Goal: Task Accomplishment & Management: Manage account settings

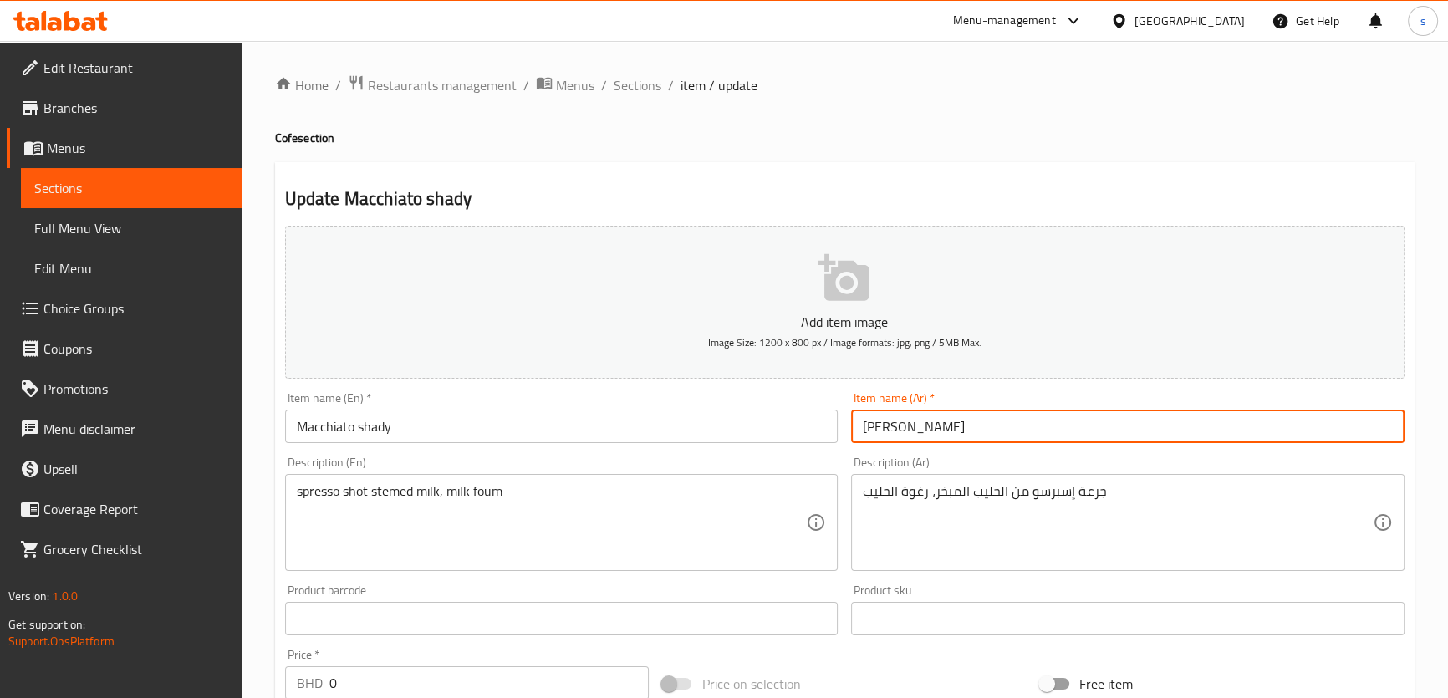
drag, startPoint x: 886, startPoint y: 426, endPoint x: 926, endPoint y: 426, distance: 39.3
click at [926, 426] on input "[PERSON_NAME]" at bounding box center [1128, 426] width 554 height 33
click at [953, 426] on input "[PERSON_NAME]" at bounding box center [1128, 426] width 554 height 33
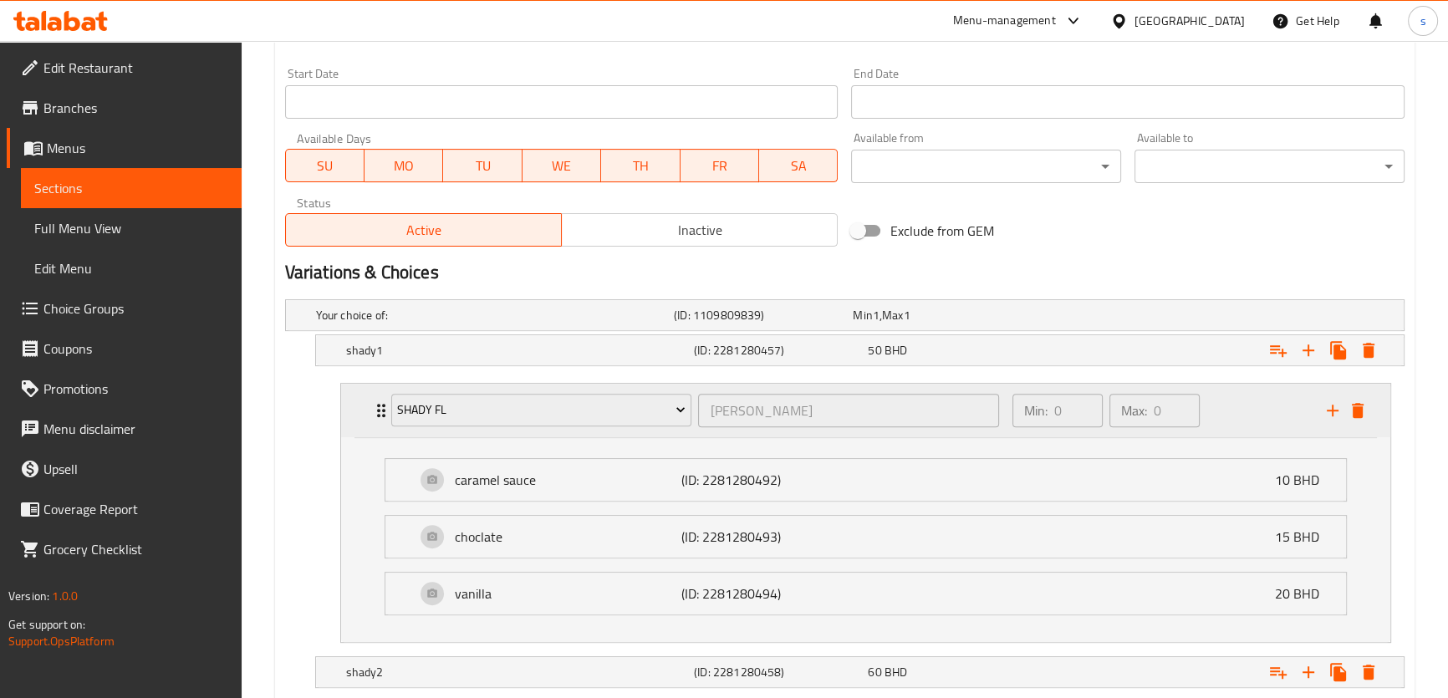
scroll to position [684, 0]
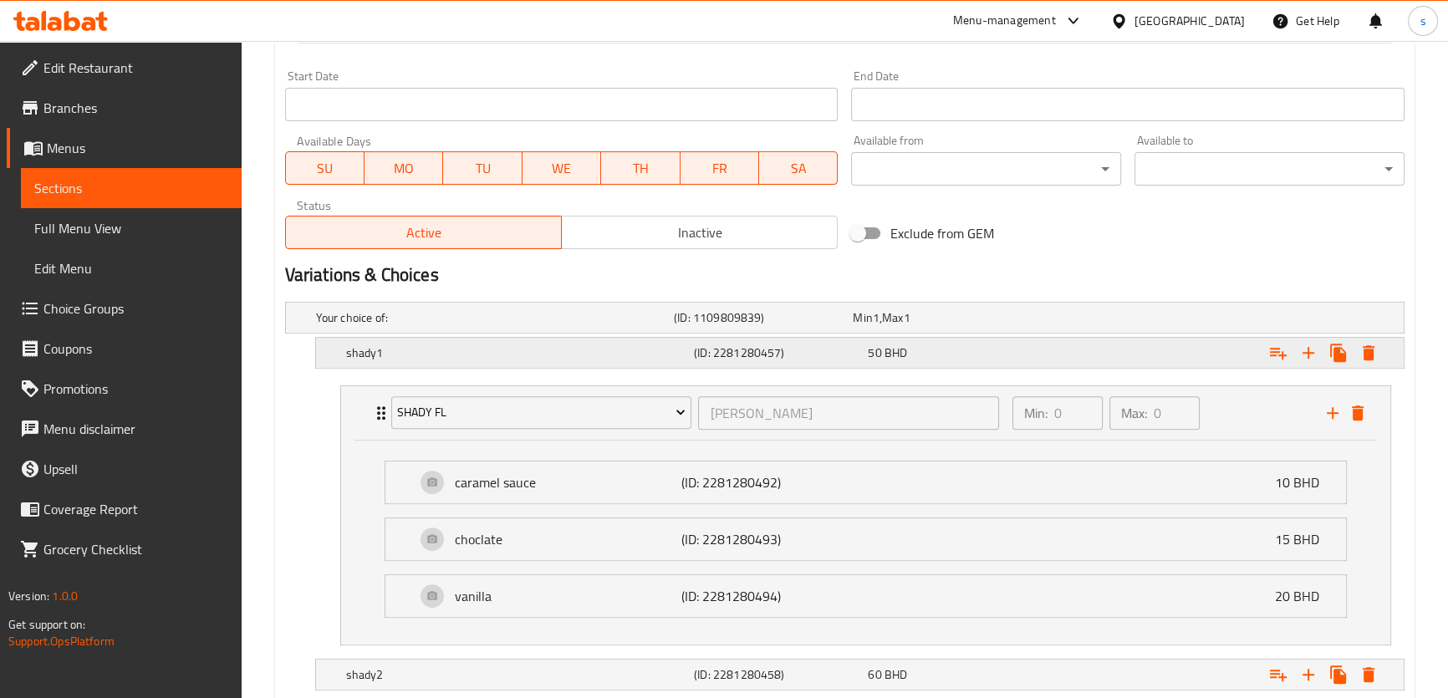
click at [692, 341] on div "(ID: 2281280457)" at bounding box center [778, 352] width 174 height 23
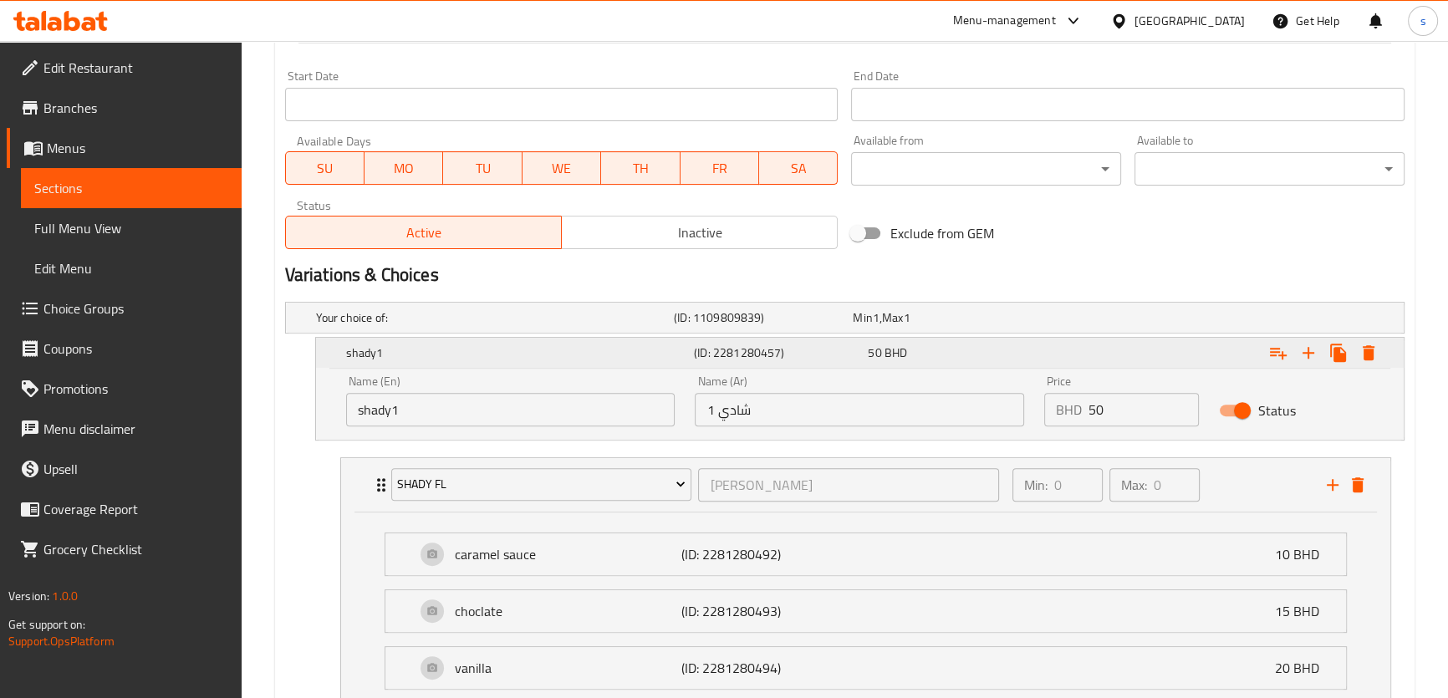
click at [666, 350] on h5 "shady1" at bounding box center [516, 353] width 341 height 17
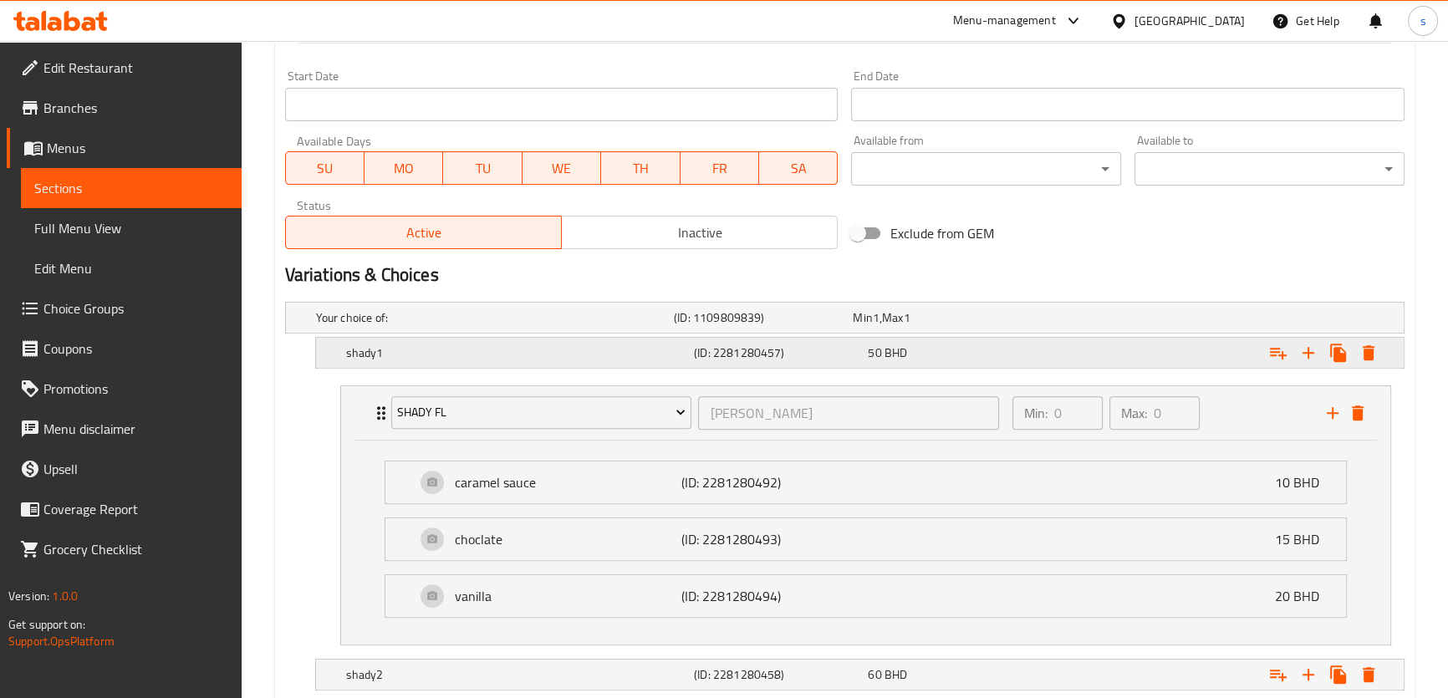
click at [666, 350] on h5 "shady1" at bounding box center [516, 353] width 341 height 17
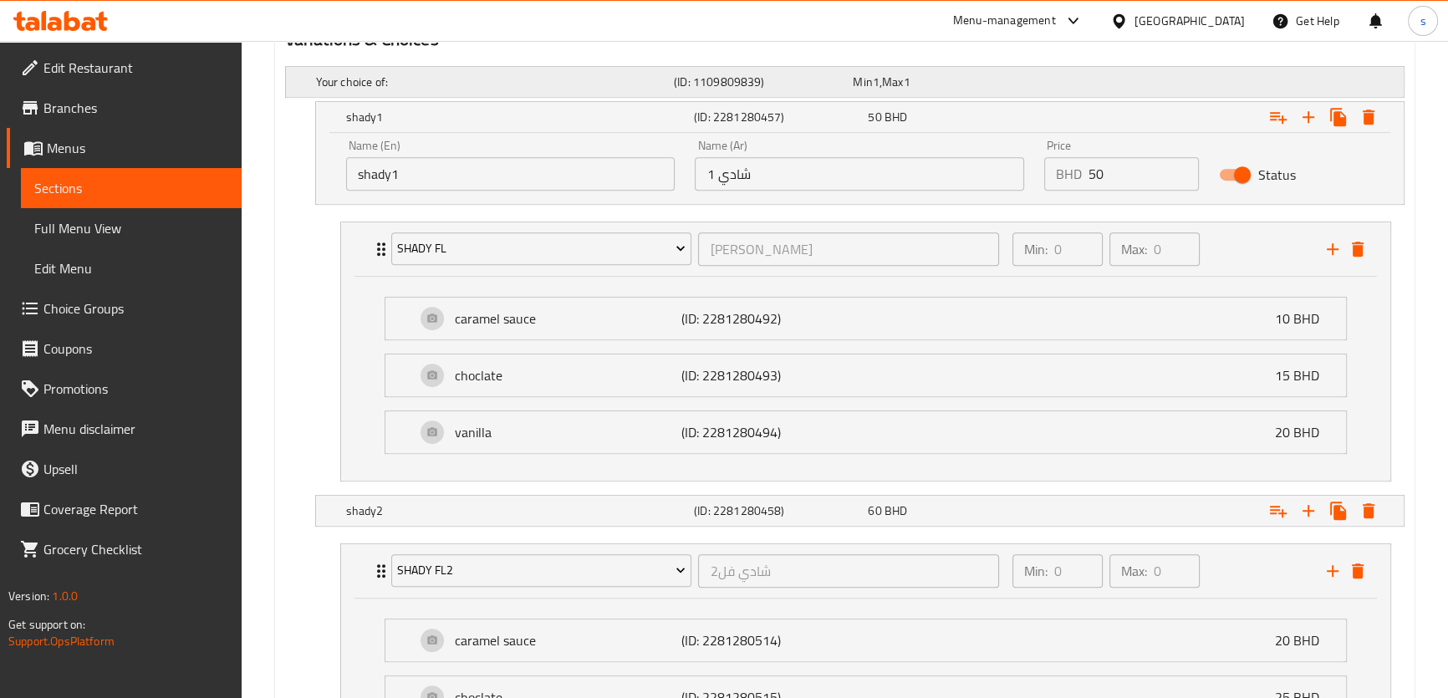
scroll to position [849, 0]
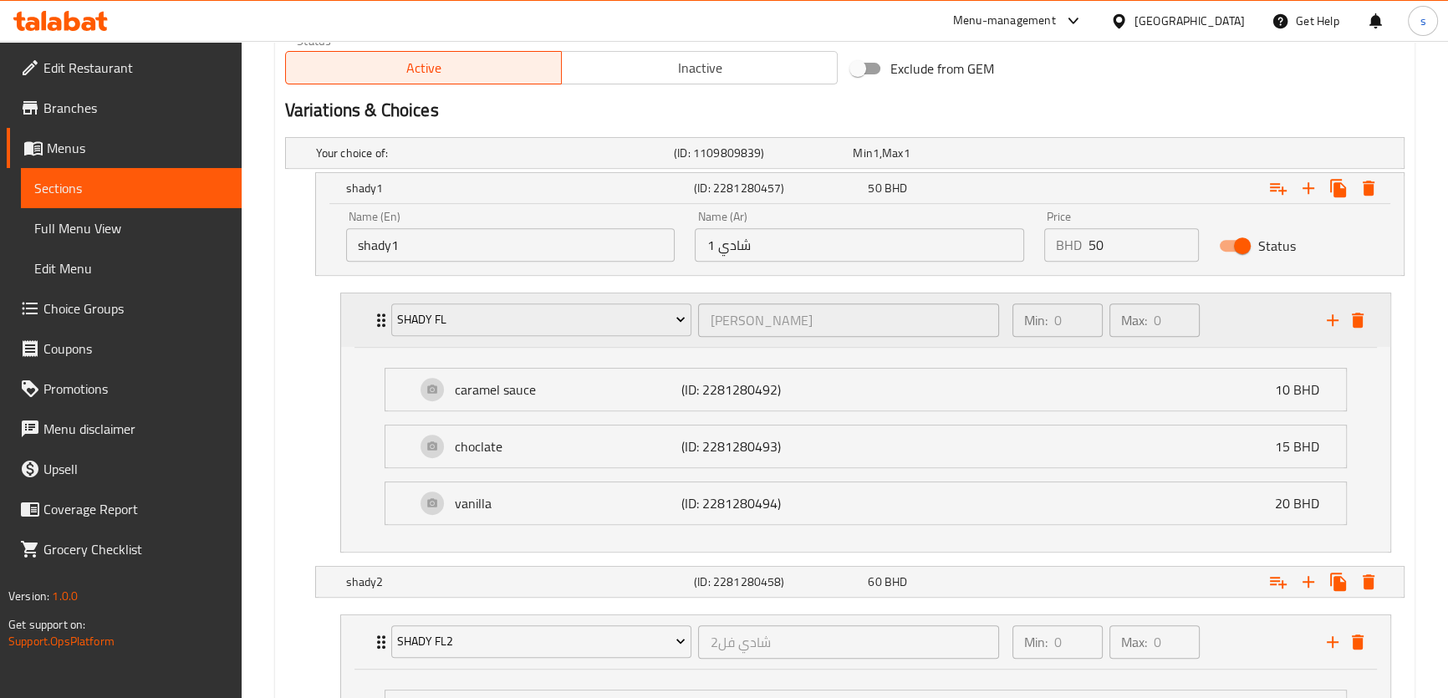
click at [384, 330] on div "shady fl [PERSON_NAME] ​" at bounding box center [695, 321] width 629 height 54
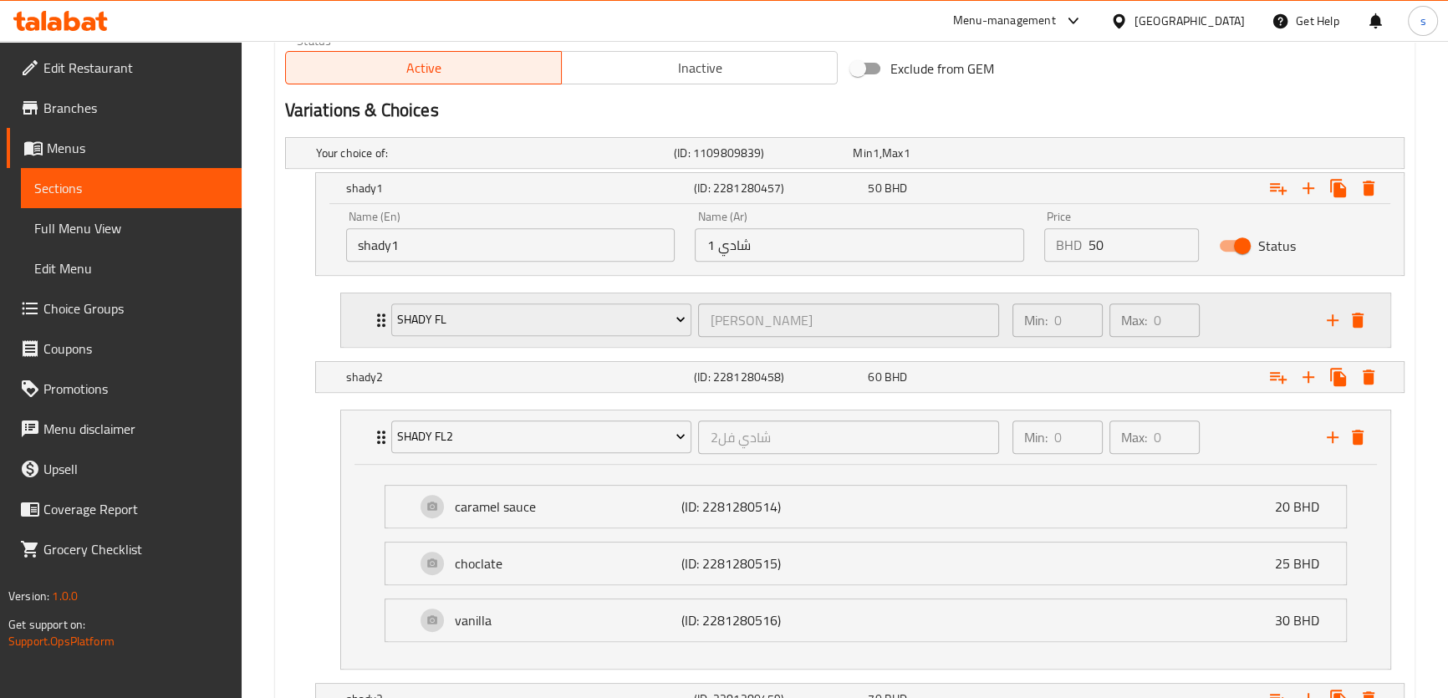
click at [382, 322] on div "shady fl [PERSON_NAME] ​" at bounding box center [695, 321] width 629 height 54
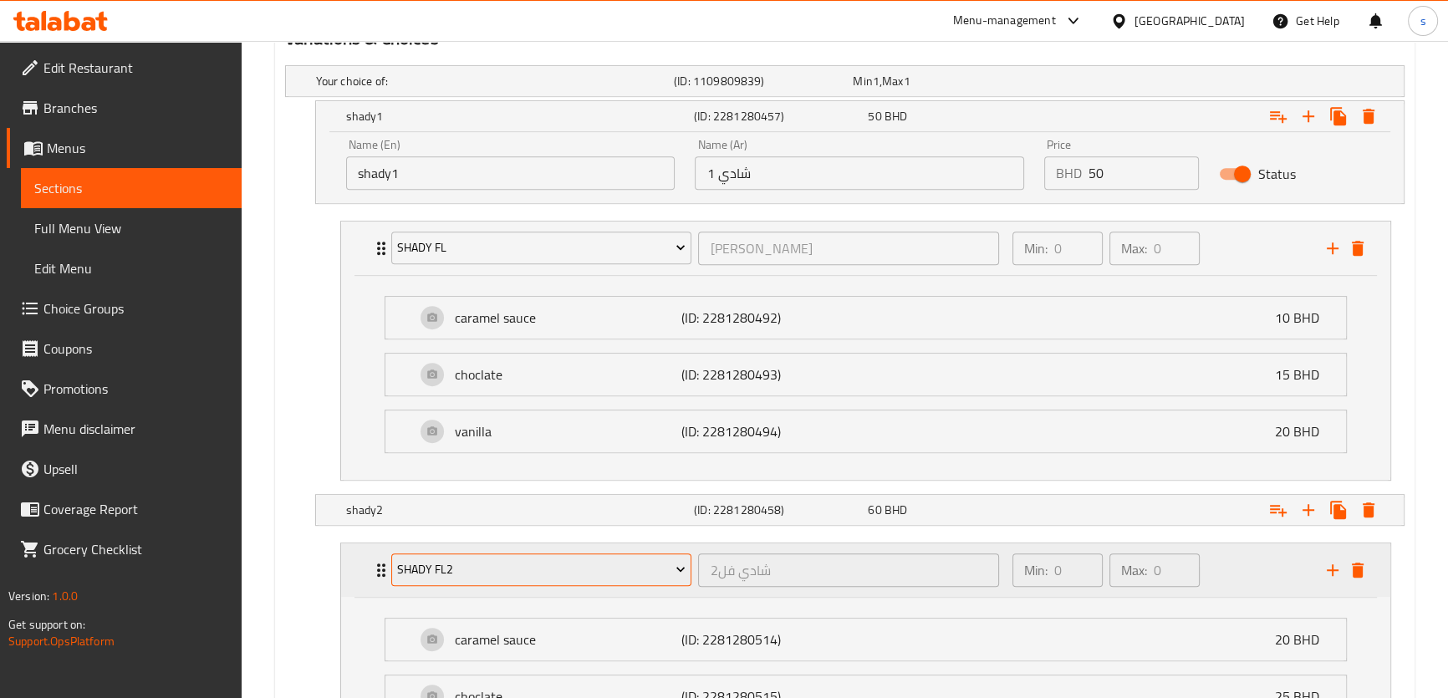
scroll to position [1001, 0]
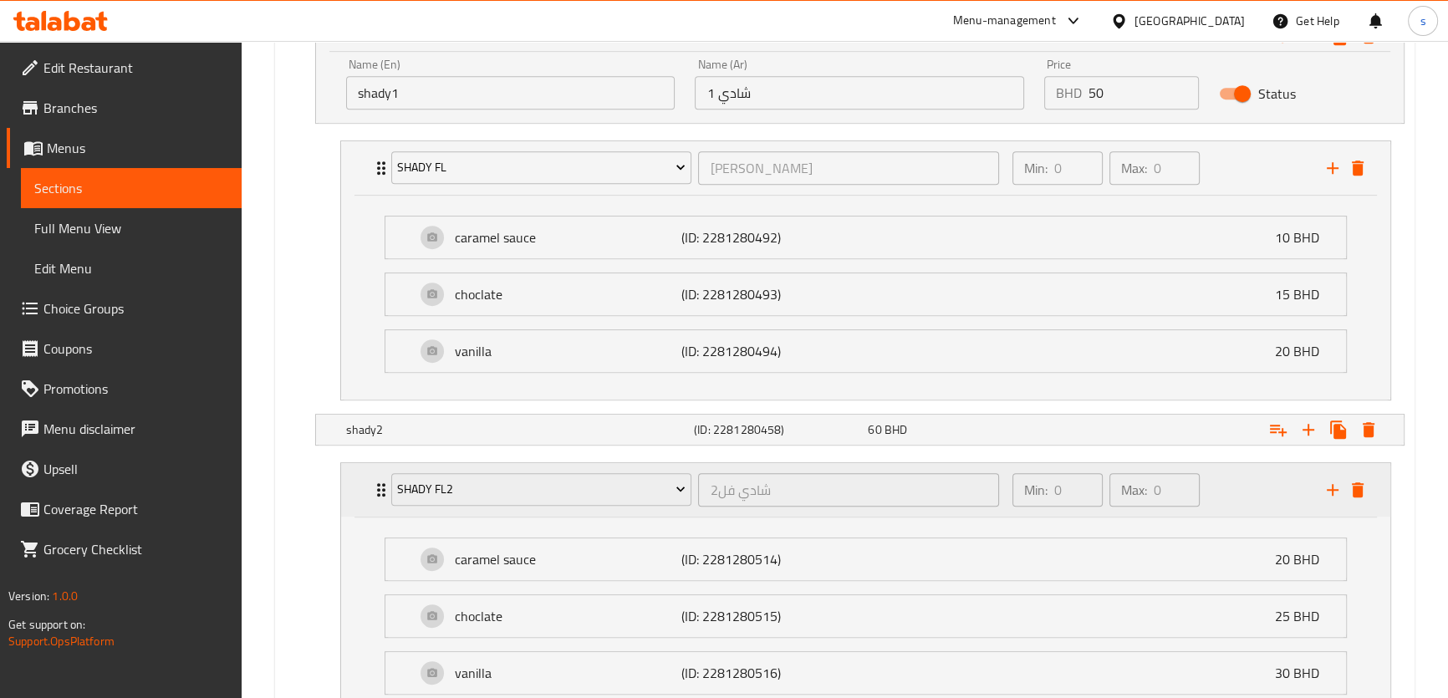
click at [374, 485] on icon "Expand" at bounding box center [381, 490] width 20 height 20
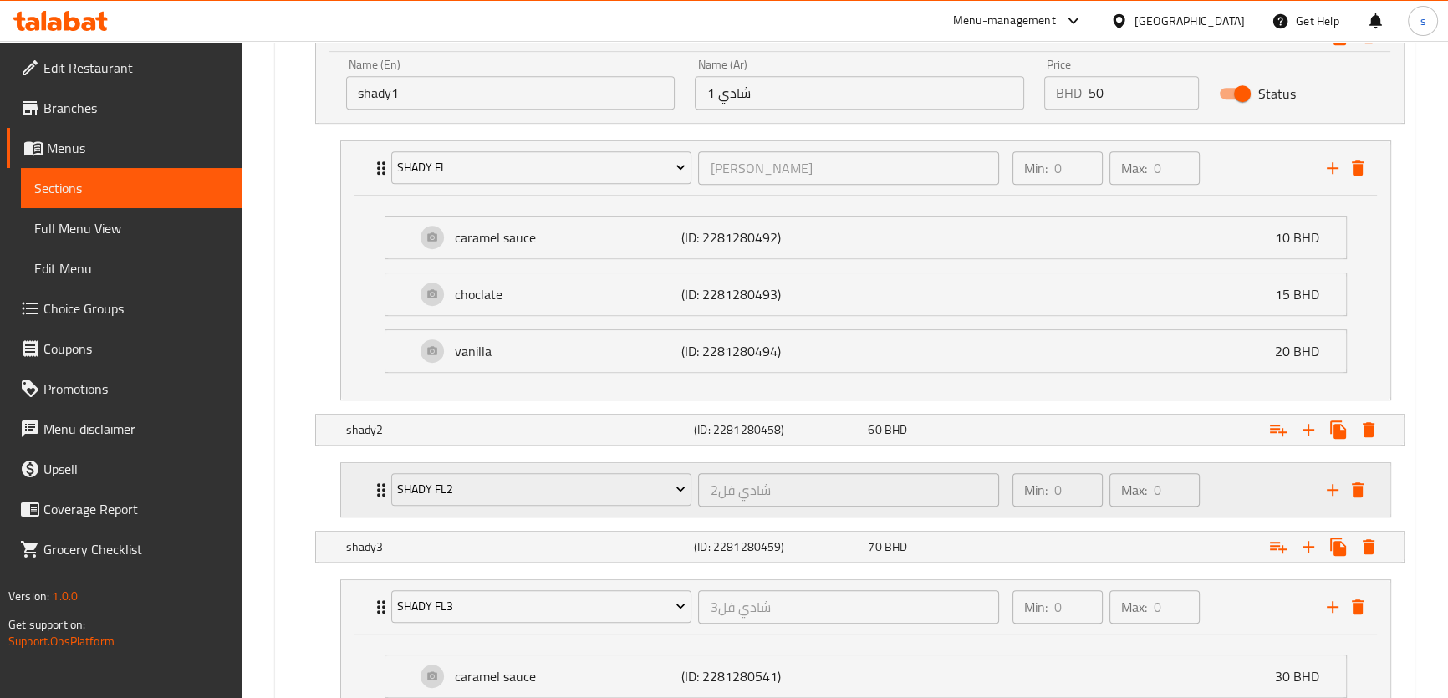
click at [375, 485] on icon "Expand" at bounding box center [381, 490] width 20 height 20
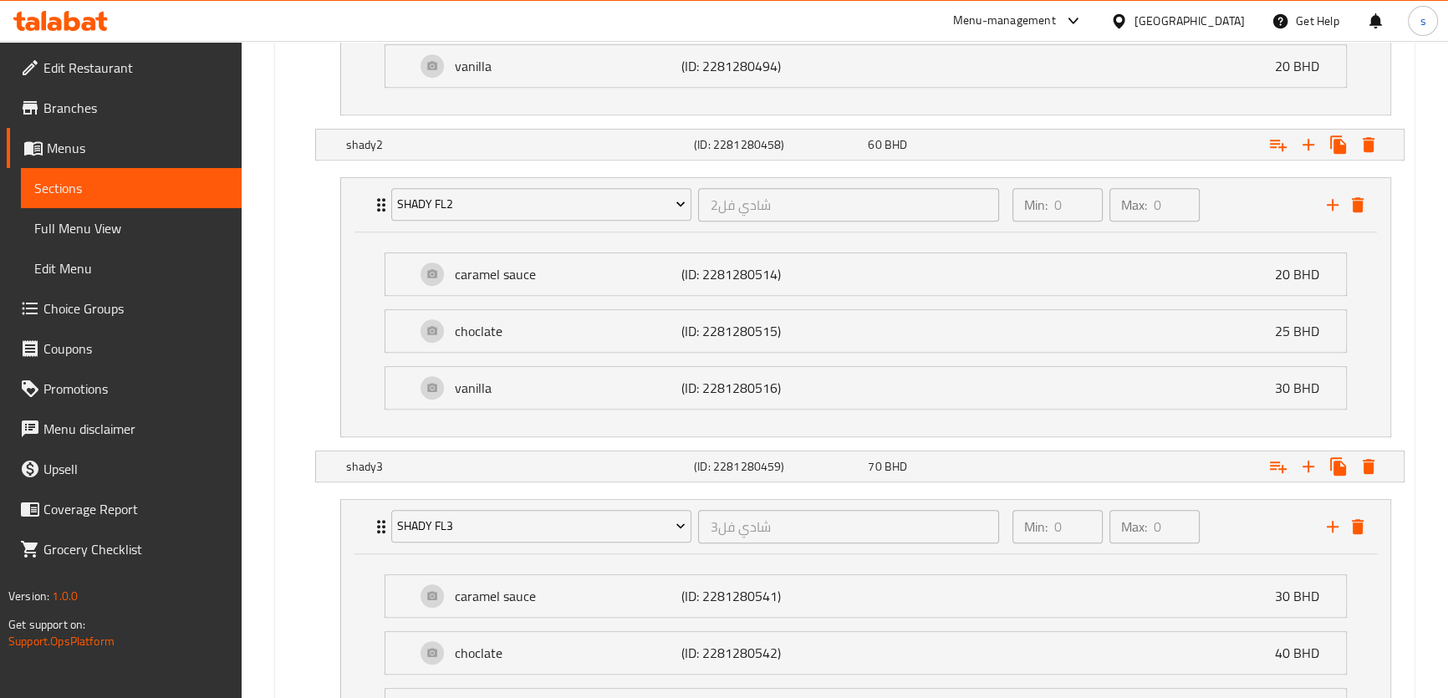
scroll to position [1381, 0]
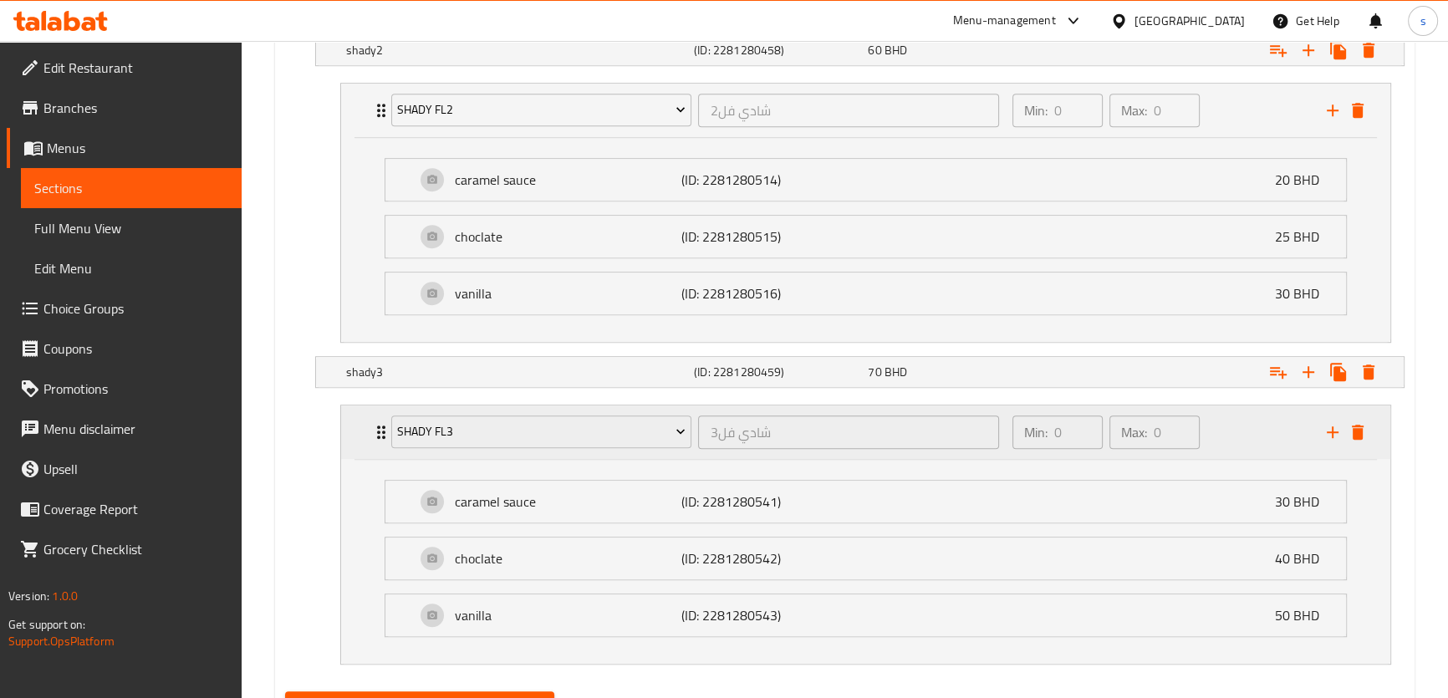
click at [385, 441] on div "shady fl3 شادي فل3 ​" at bounding box center [695, 433] width 629 height 54
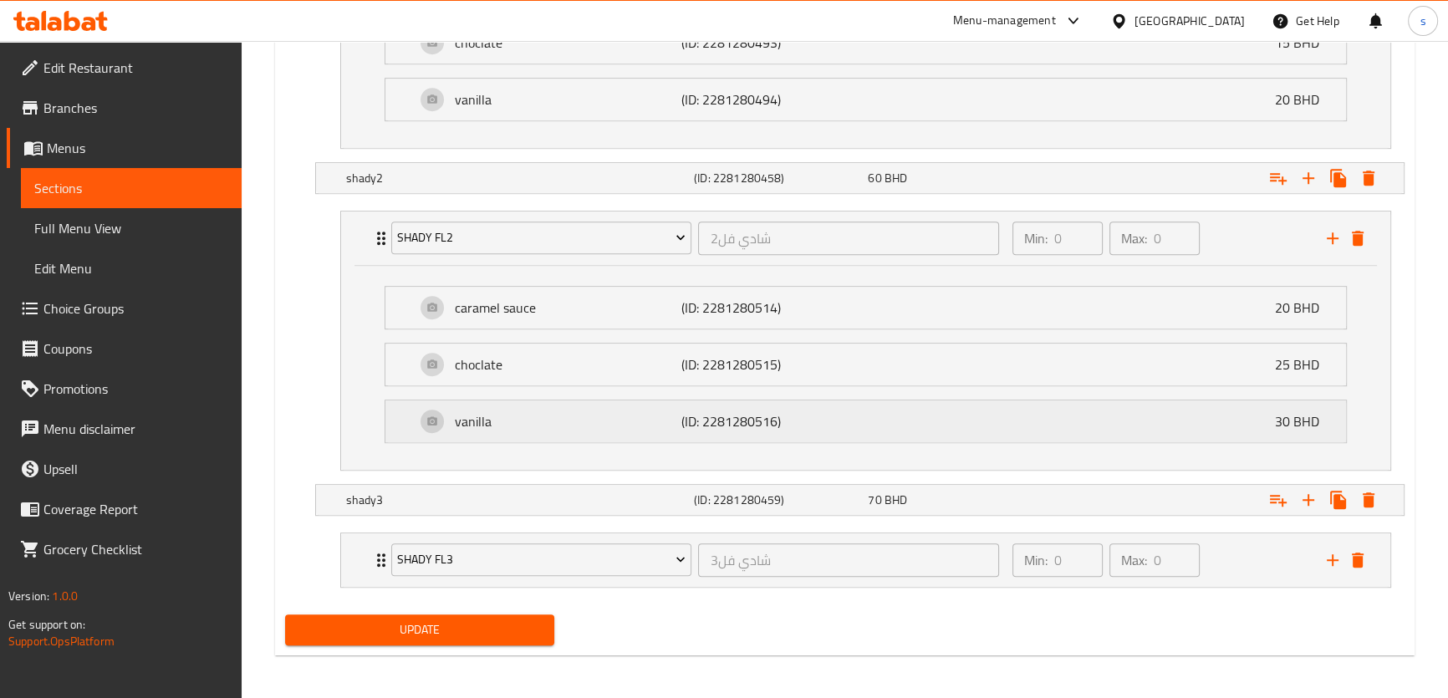
click at [385, 437] on div "vanilla (ID: 2281280516) 30 BHD" at bounding box center [865, 422] width 961 height 42
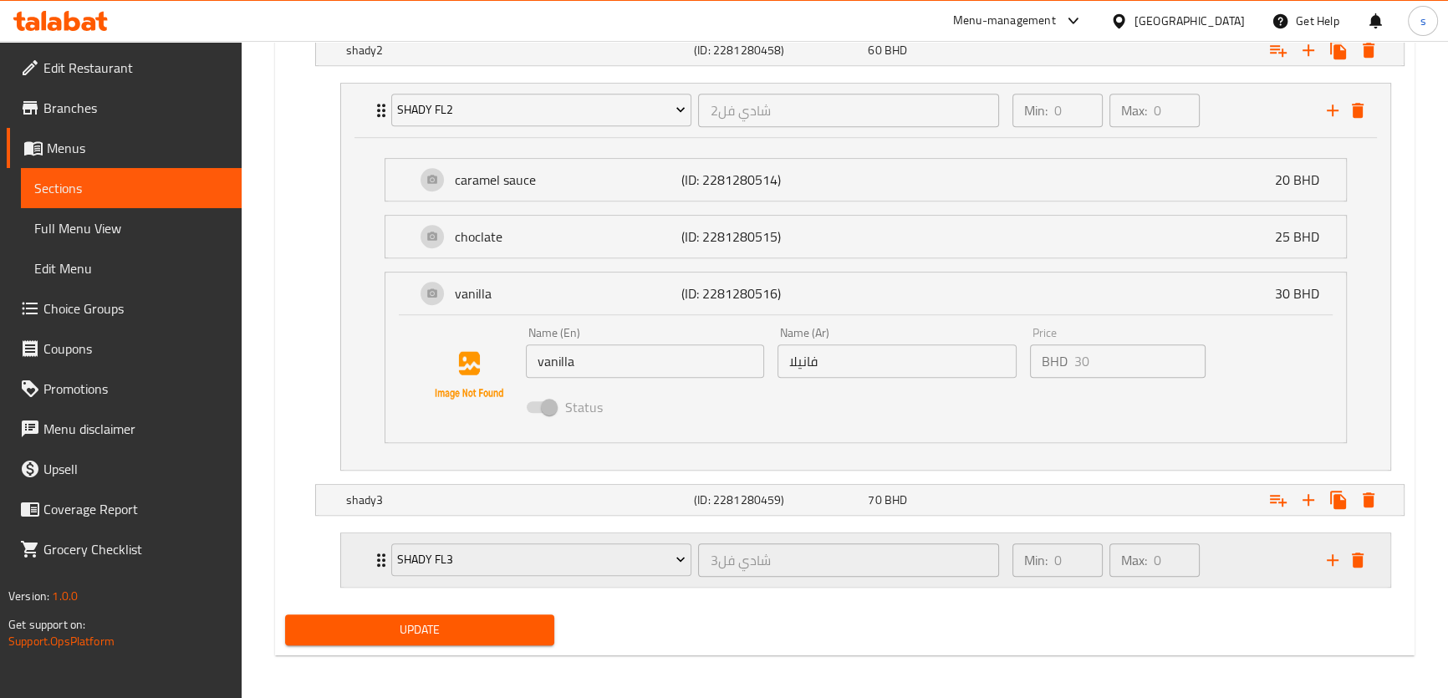
click at [379, 554] on icon "Expand" at bounding box center [381, 560] width 8 height 13
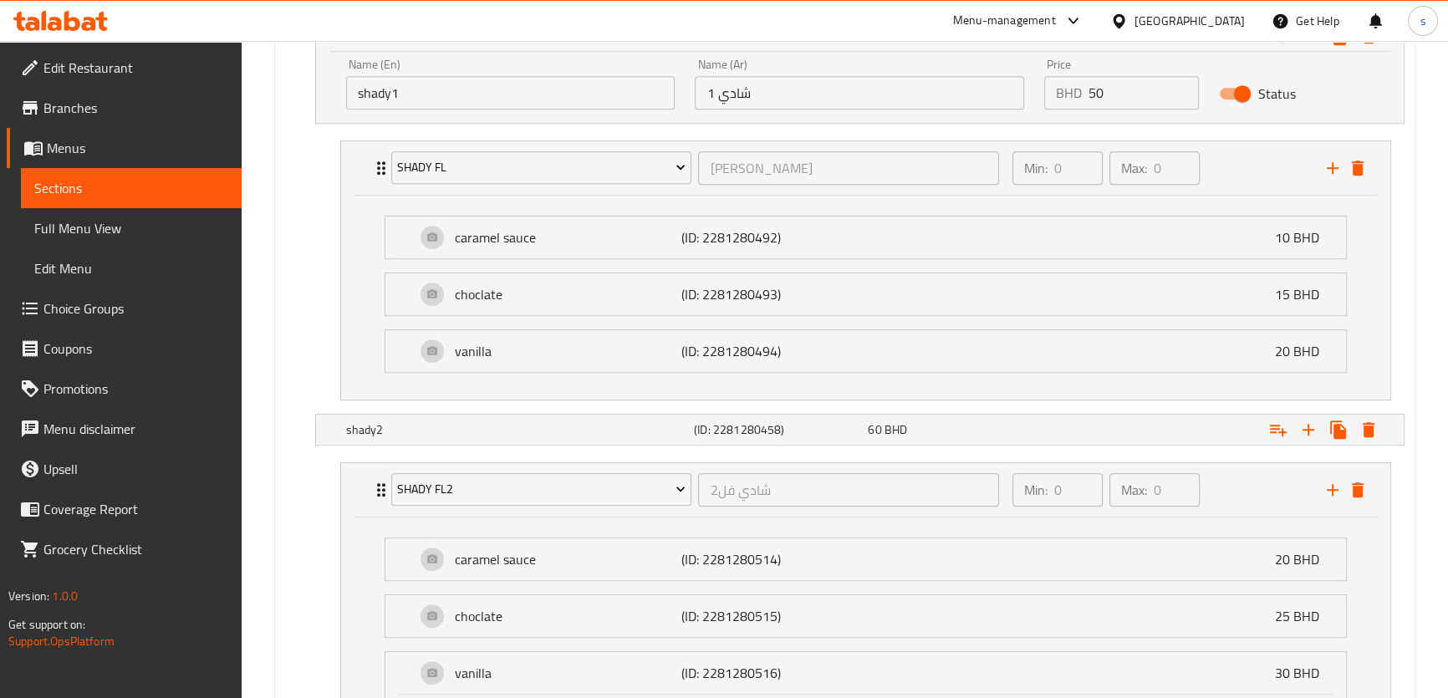
click at [100, 227] on span "Full Menu View" at bounding box center [131, 228] width 194 height 20
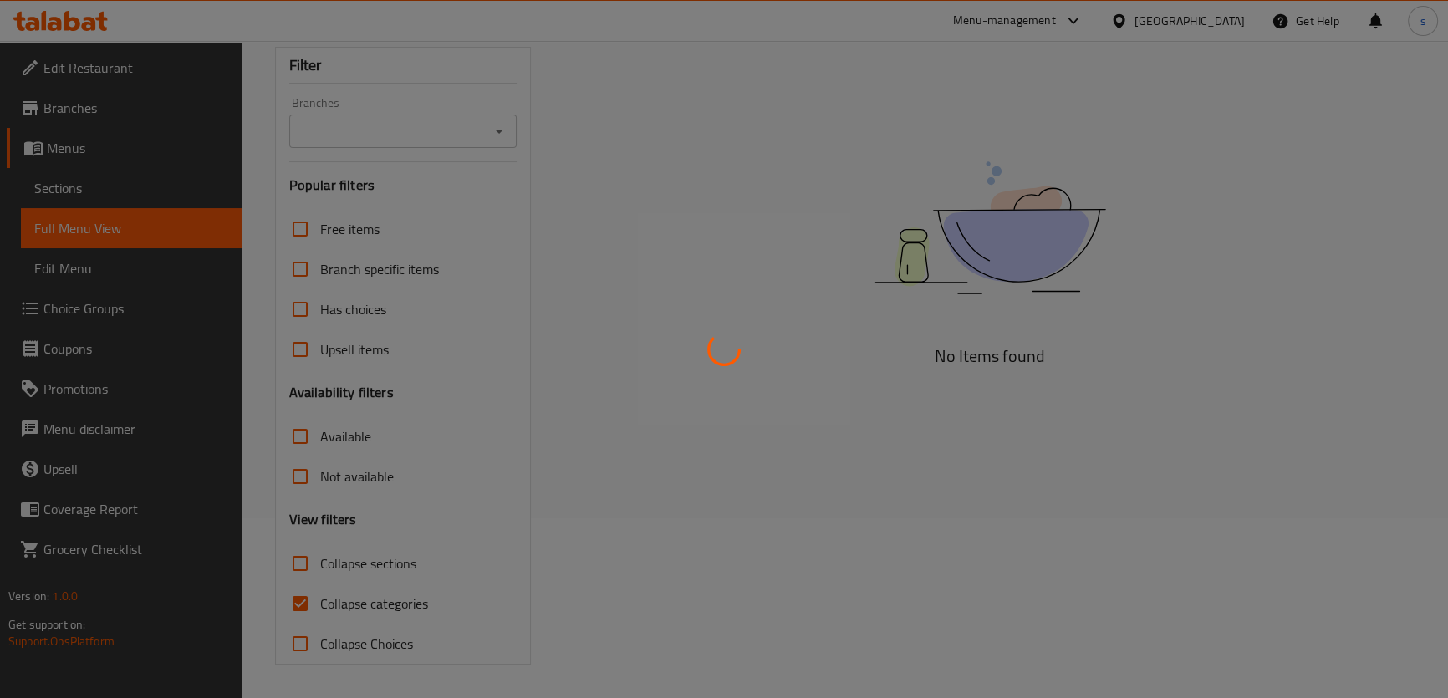
scroll to position [179, 0]
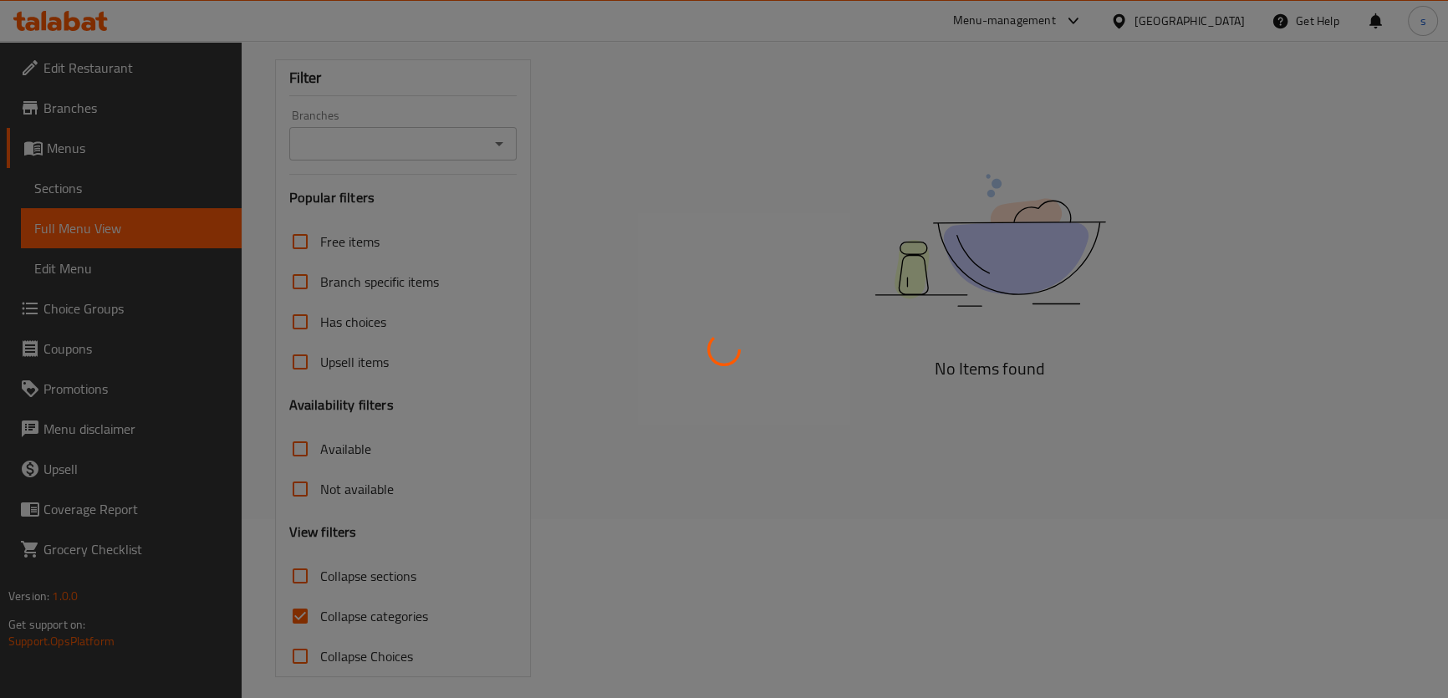
click at [125, 144] on div at bounding box center [724, 349] width 1448 height 698
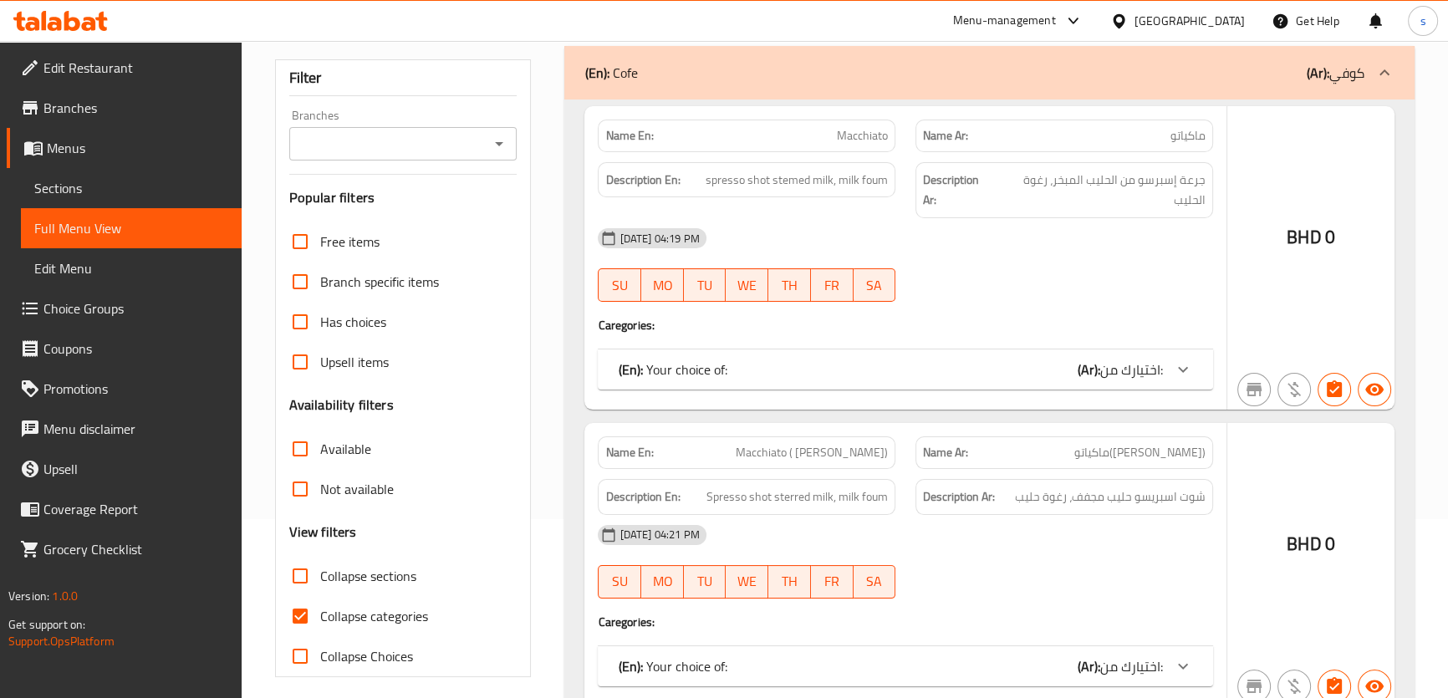
click at [84, 184] on div at bounding box center [724, 349] width 1448 height 698
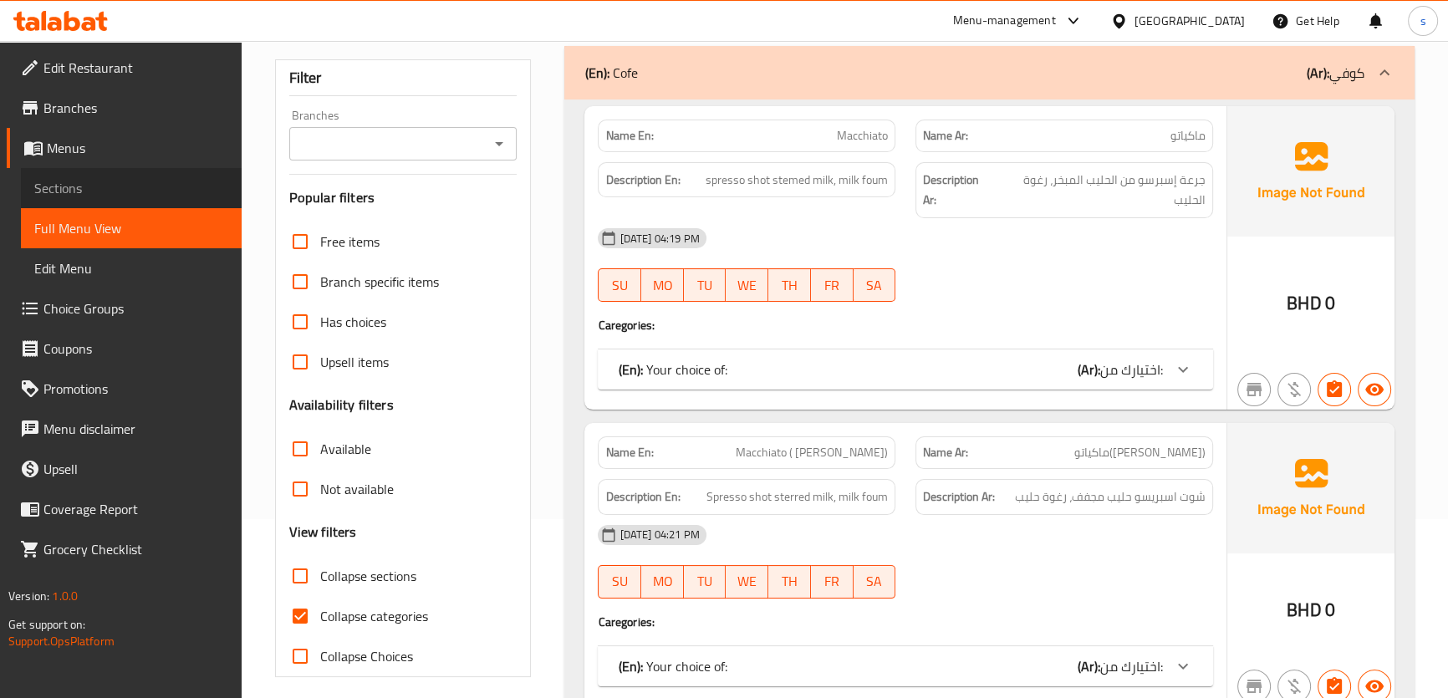
click at [84, 184] on span "Sections" at bounding box center [131, 188] width 194 height 20
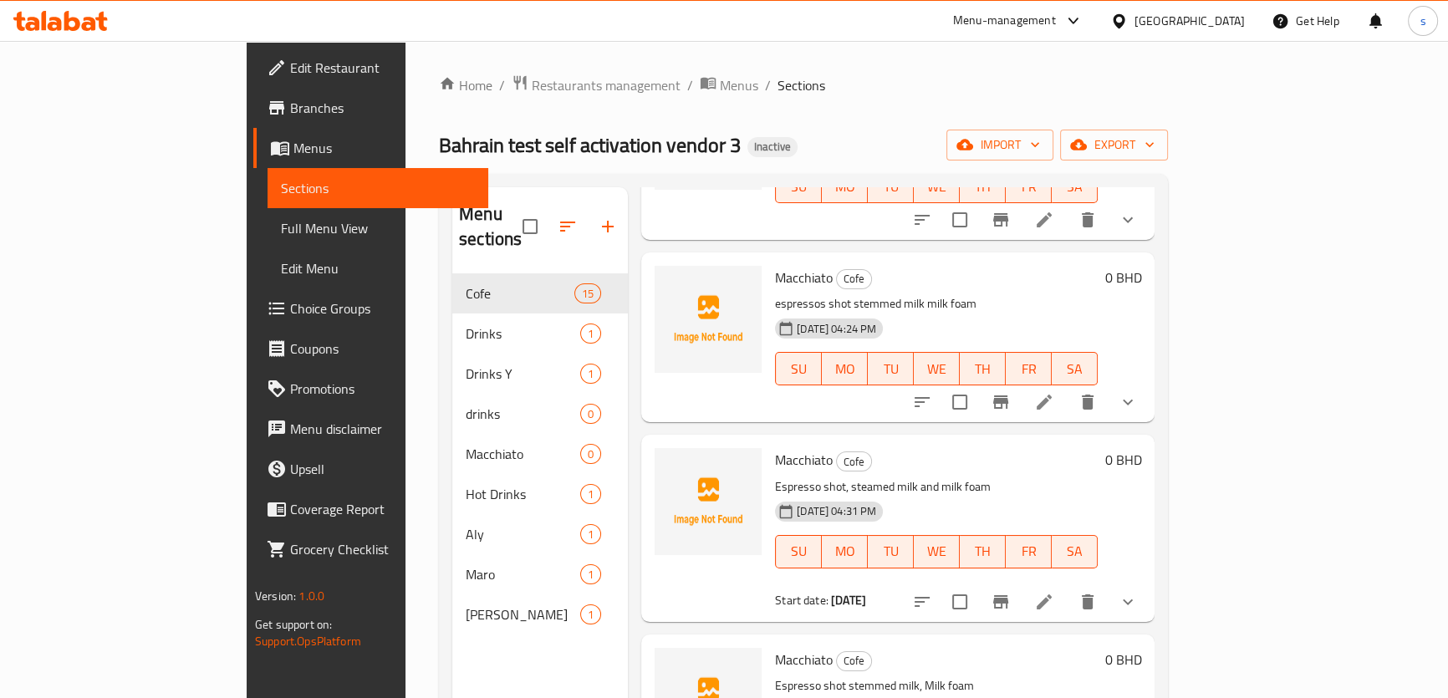
click at [290, 100] on span "Branches" at bounding box center [382, 108] width 185 height 20
